Goal: Navigation & Orientation: Find specific page/section

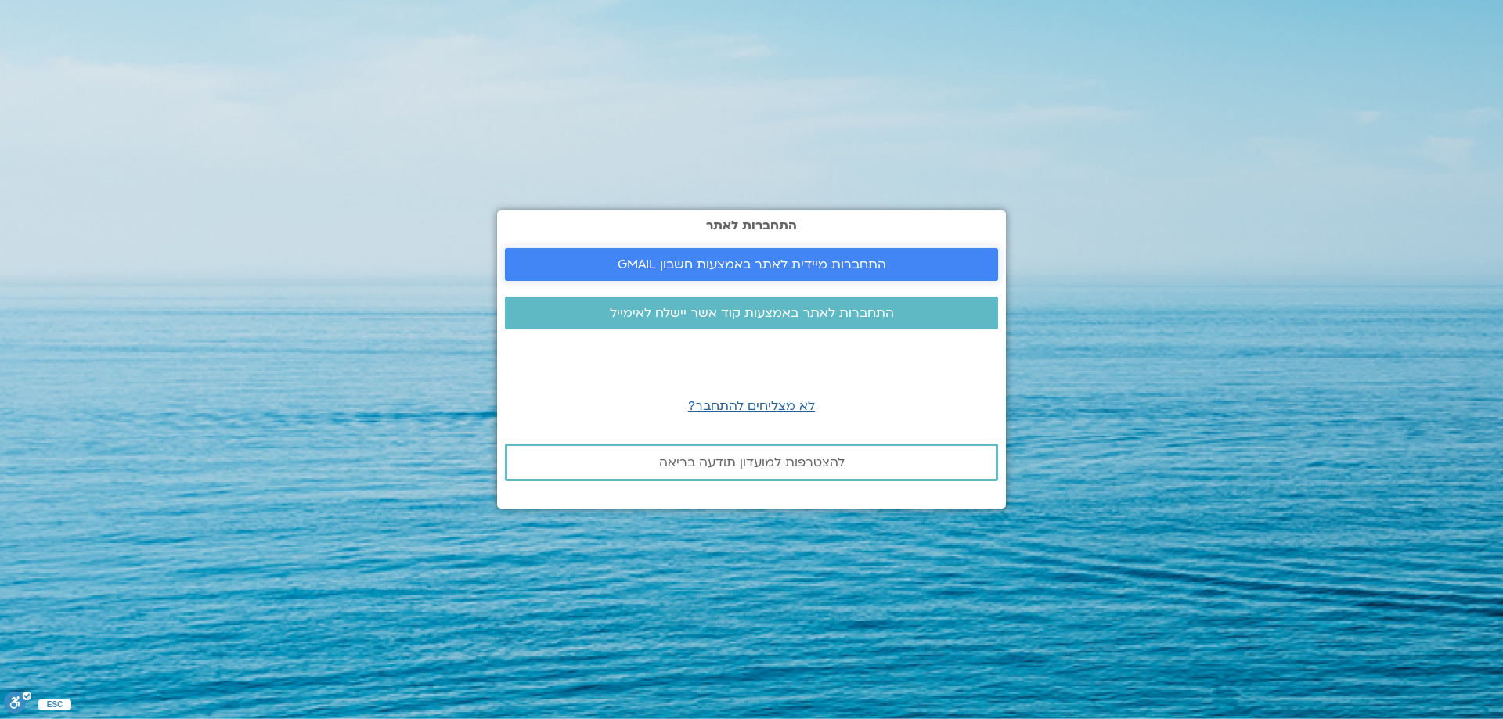
click at [817, 265] on span "התחברות מיידית לאתר באמצעות חשבון GMAIL" at bounding box center [752, 265] width 269 height 14
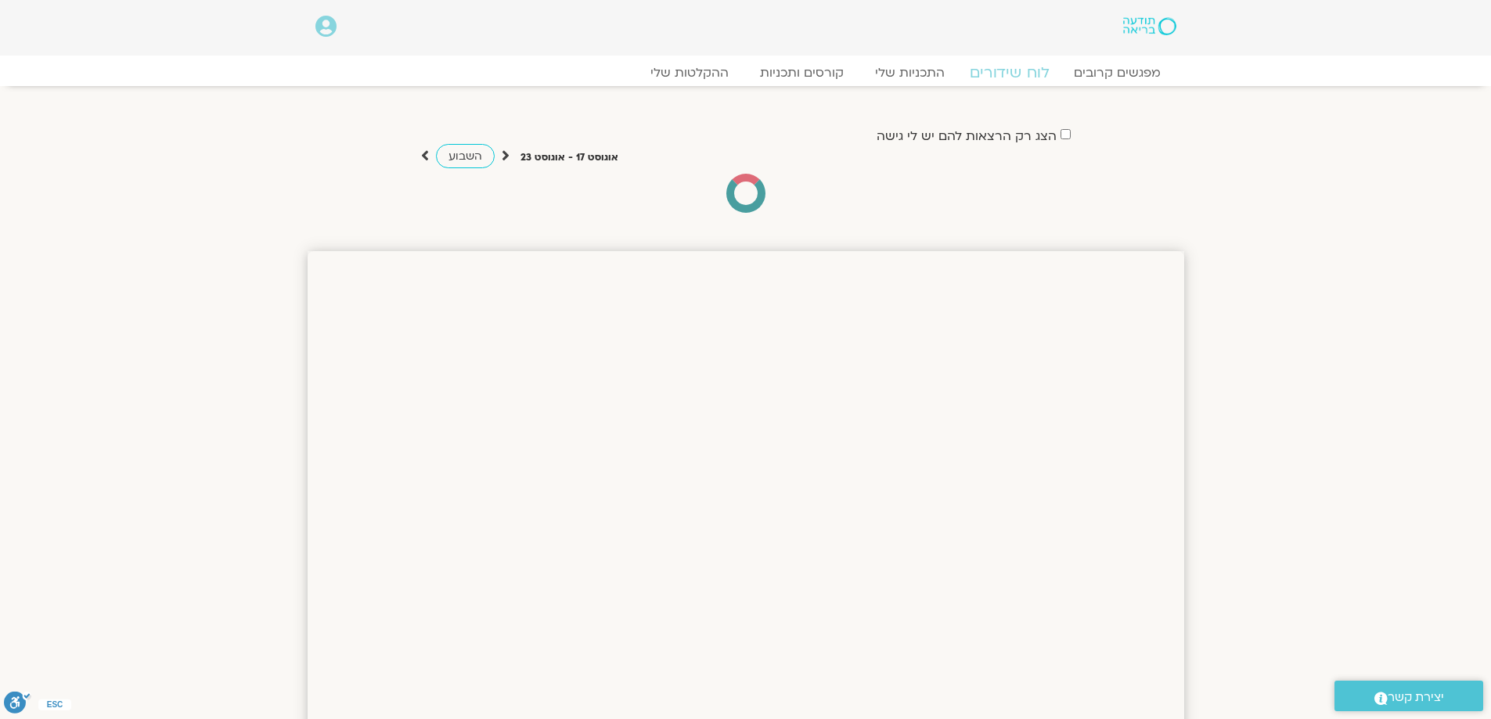
click at [1012, 69] on link "לוח שידורים" at bounding box center [1008, 72] width 117 height 19
click at [470, 157] on span "השבוע" at bounding box center [466, 156] width 34 height 15
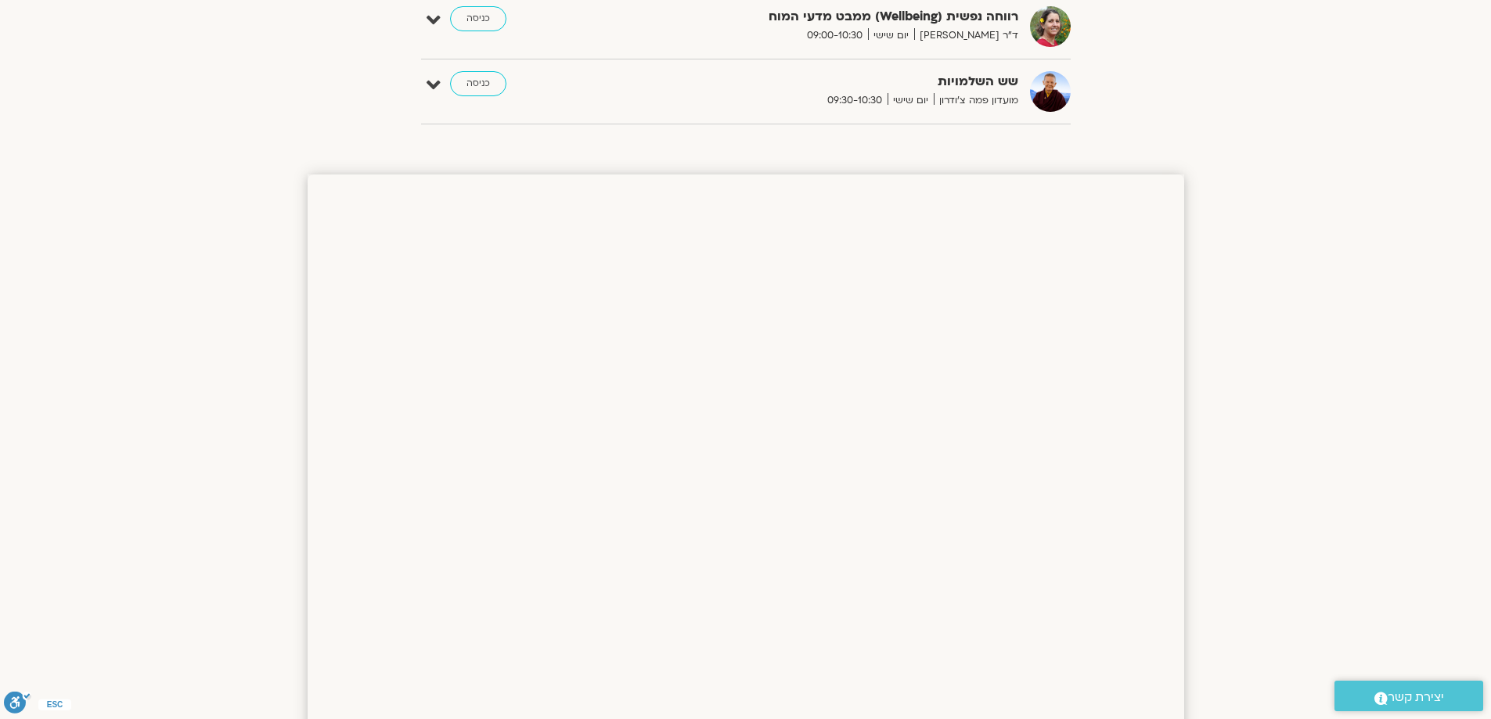
scroll to position [85, 0]
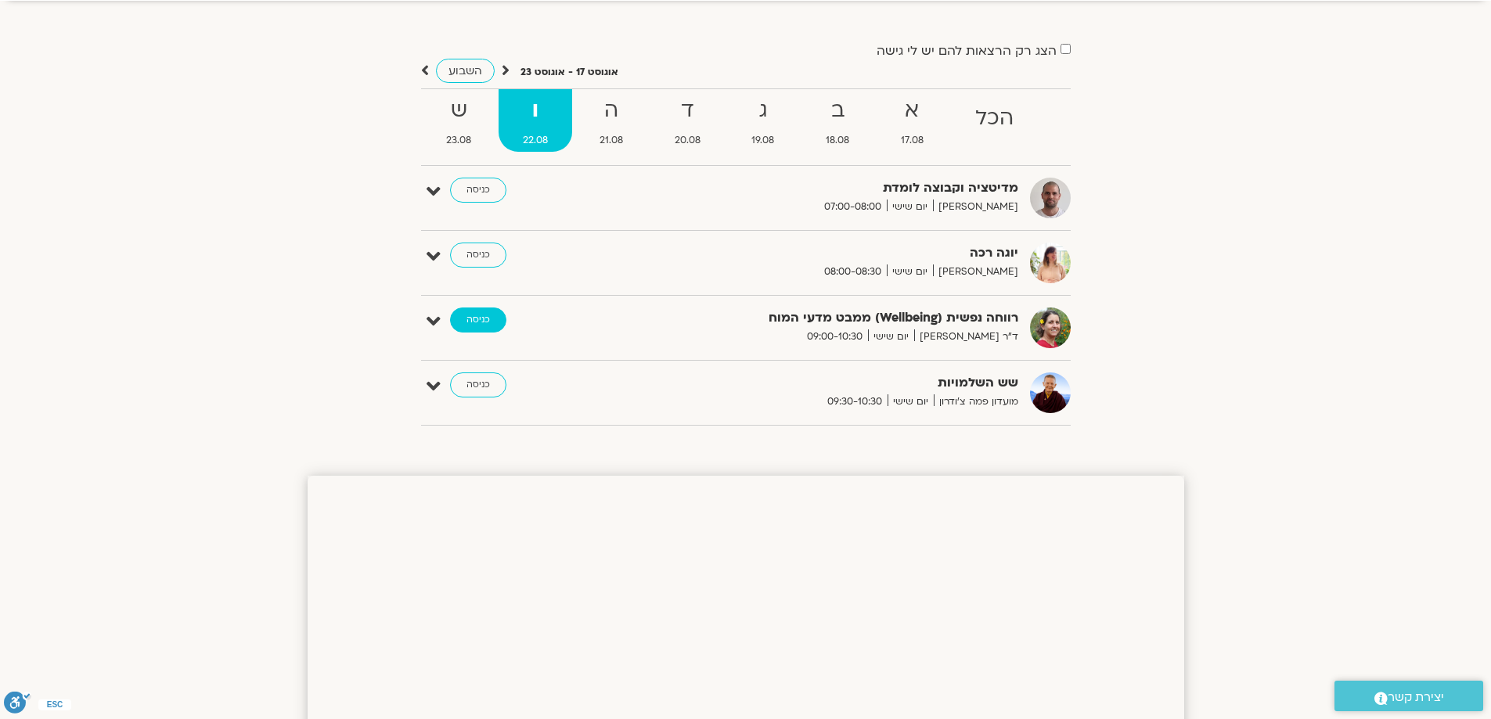
click at [468, 322] on link "כניסה" at bounding box center [478, 320] width 56 height 25
